Goal: Check status: Check status

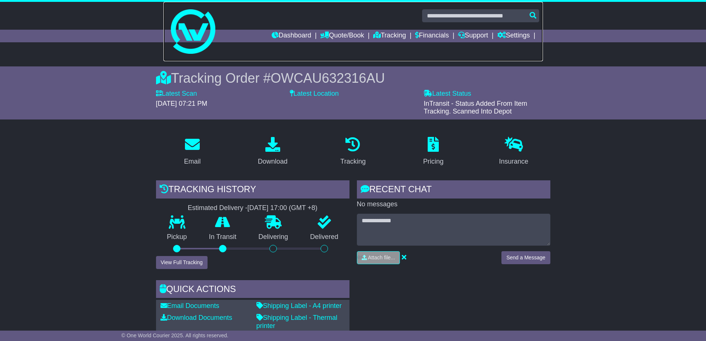
click at [191, 48] on img at bounding box center [193, 31] width 44 height 44
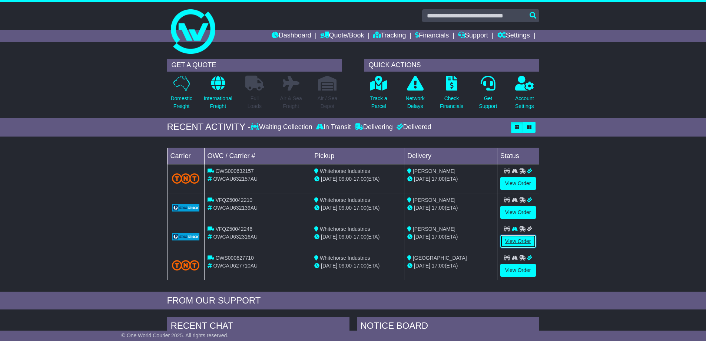
click at [519, 239] on link "View Order" at bounding box center [518, 241] width 36 height 13
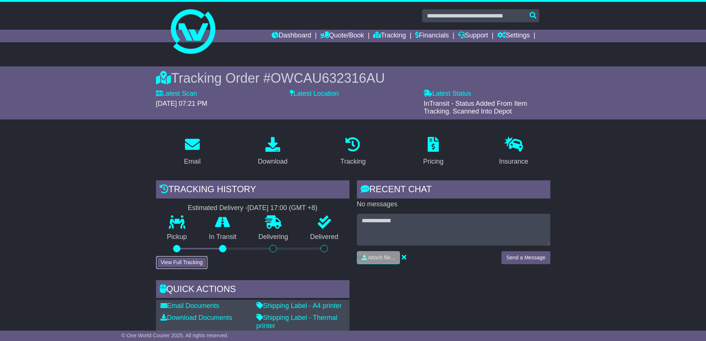
click at [185, 261] on button "View Full Tracking" at bounding box center [182, 262] width 52 height 13
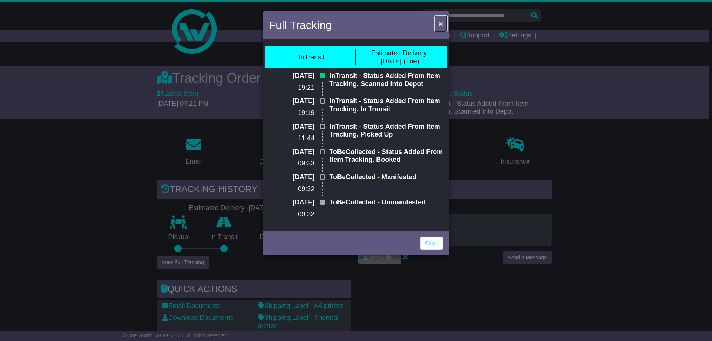
click at [441, 24] on span "×" at bounding box center [440, 23] width 4 height 9
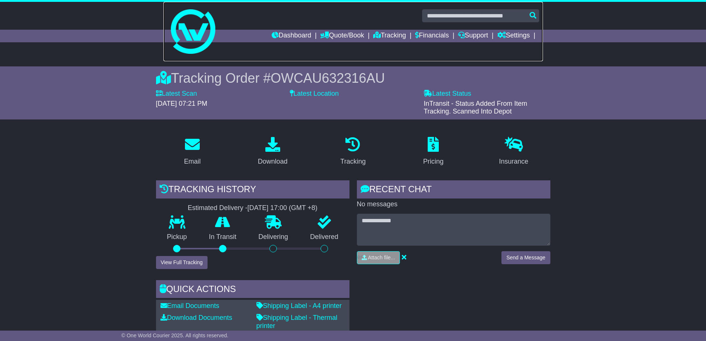
click at [193, 50] on img at bounding box center [193, 31] width 44 height 44
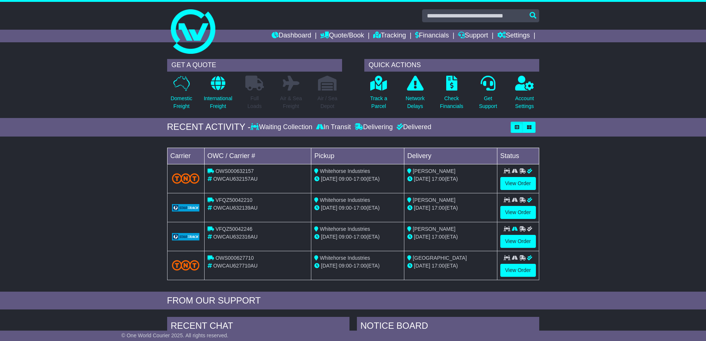
click at [133, 199] on div "Loading... No bookings found Carrier OWC / Carrier # Pickup Delivery Status OWS…" at bounding box center [353, 215] width 706 height 151
